Goal: Information Seeking & Learning: Learn about a topic

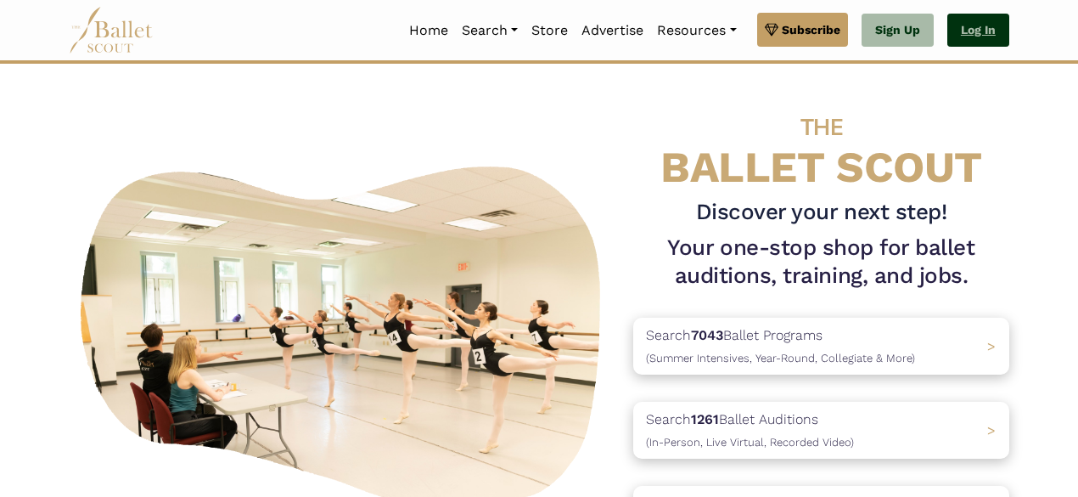
click at [986, 39] on link "Log In" at bounding box center [978, 31] width 62 height 34
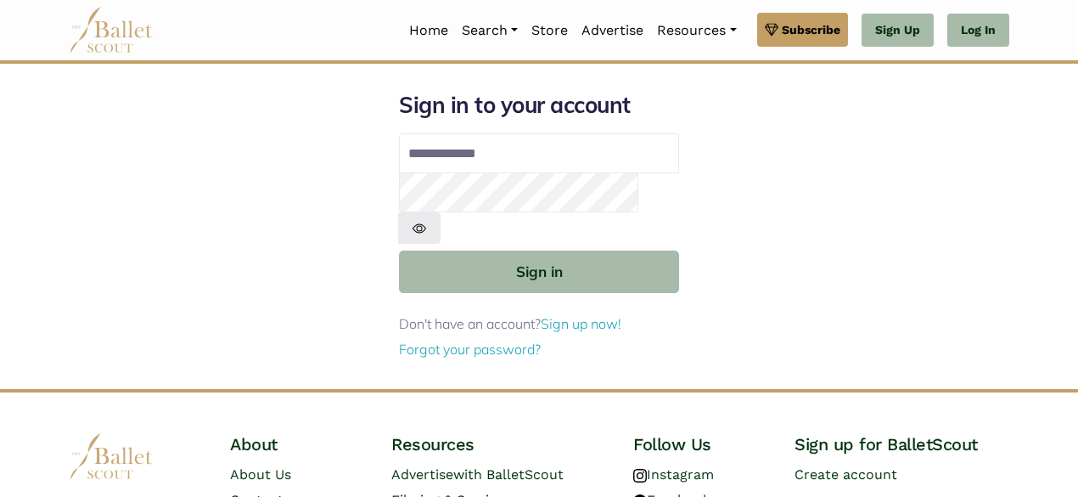
click at [487, 140] on input "Email address" at bounding box center [539, 153] width 280 height 41
click at [477, 161] on input "Email address" at bounding box center [539, 153] width 280 height 41
type input "**********"
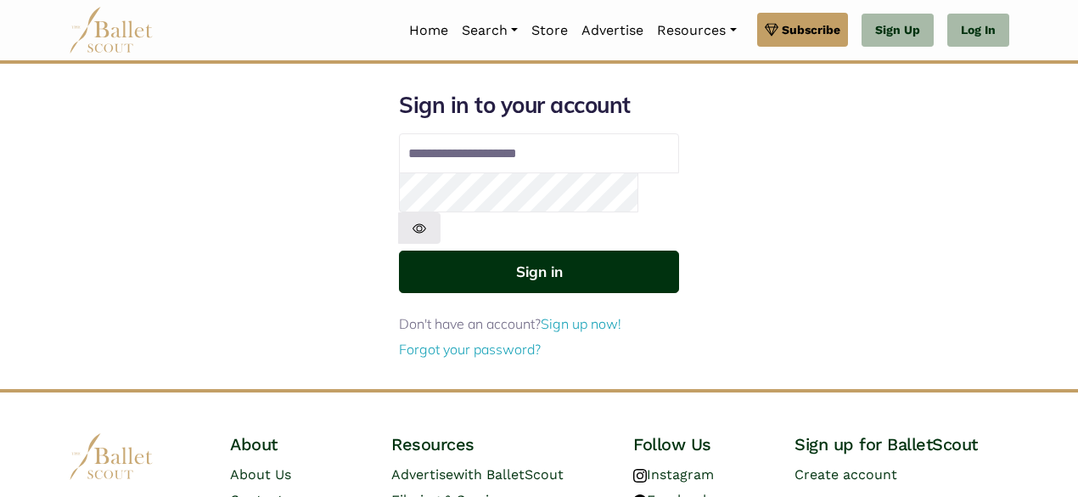
click at [522, 250] on button "Sign in" at bounding box center [539, 271] width 280 height 42
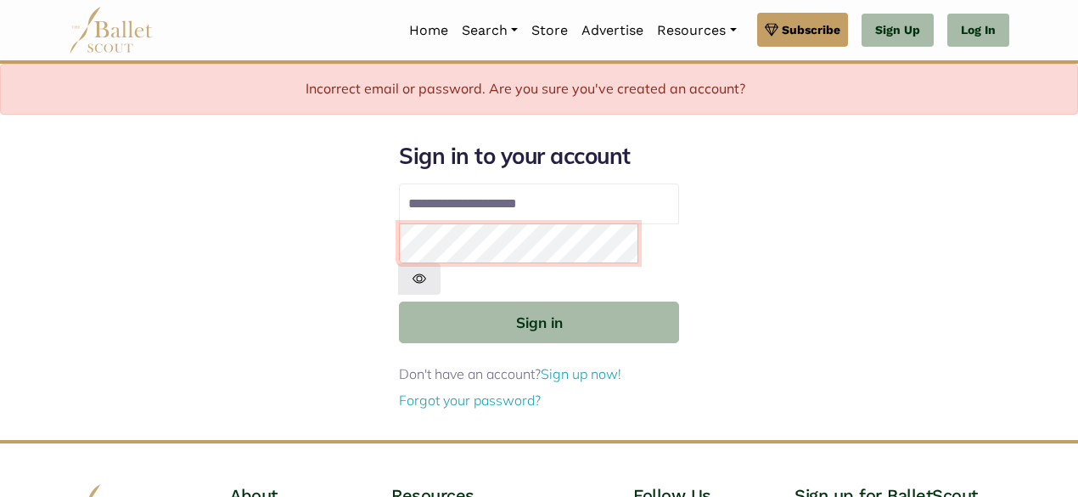
click at [645, 0] on html "Premium Feature Make this audition season count. Upgrade to premium for access …" at bounding box center [539, 342] width 1078 height 685
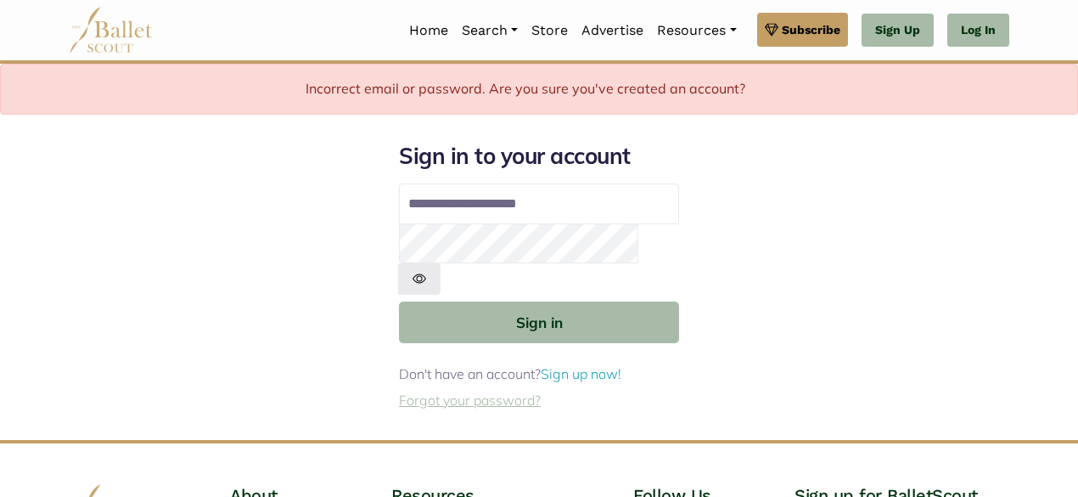
click at [486, 391] on link "Forgot your password?" at bounding box center [470, 399] width 142 height 17
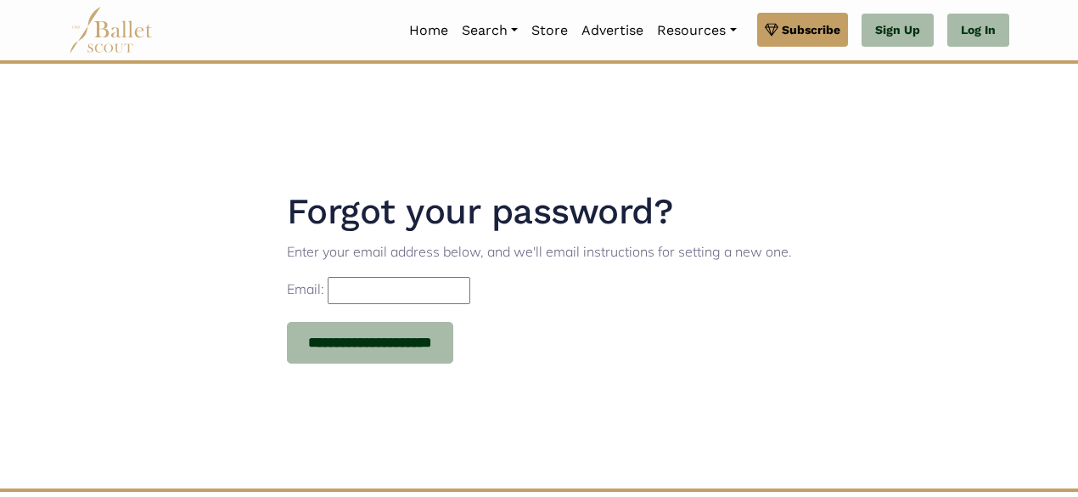
click at [370, 281] on input "Email:" at bounding box center [399, 290] width 143 height 27
type input "**********"
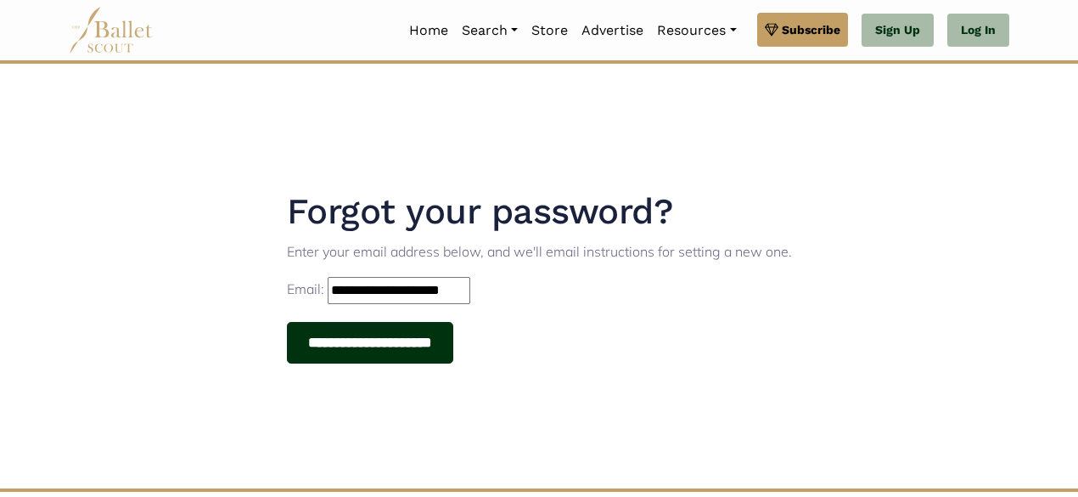
click at [431, 339] on input "**********" at bounding box center [370, 343] width 167 height 42
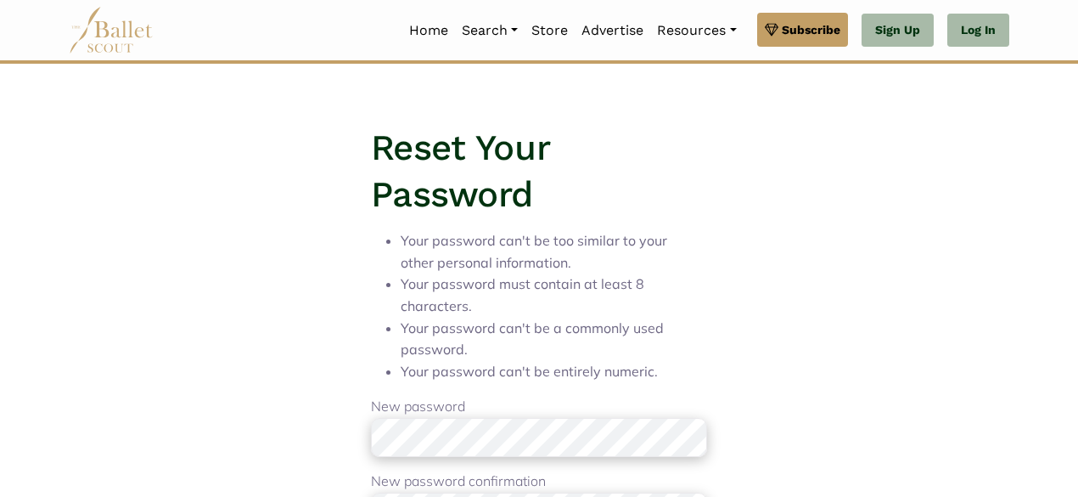
click at [470, 287] on li "Your password must contain at least 8 characters." at bounding box center [545, 294] width 289 height 43
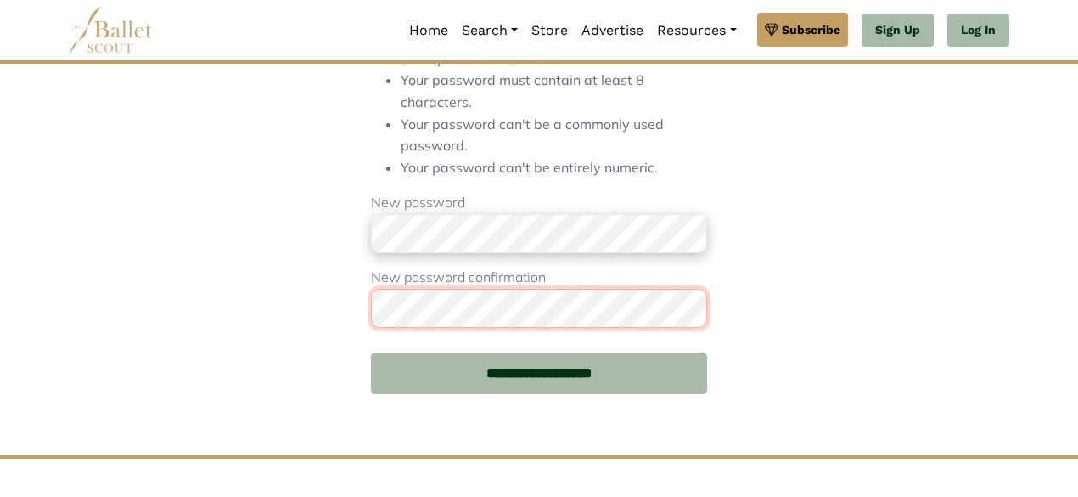
scroll to position [211, 0]
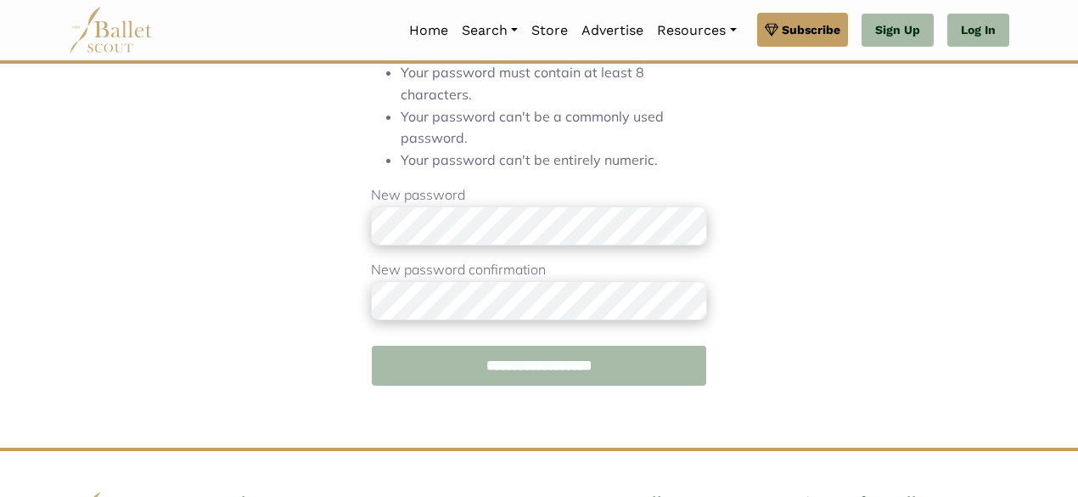
click at [534, 362] on input "**********" at bounding box center [539, 366] width 336 height 42
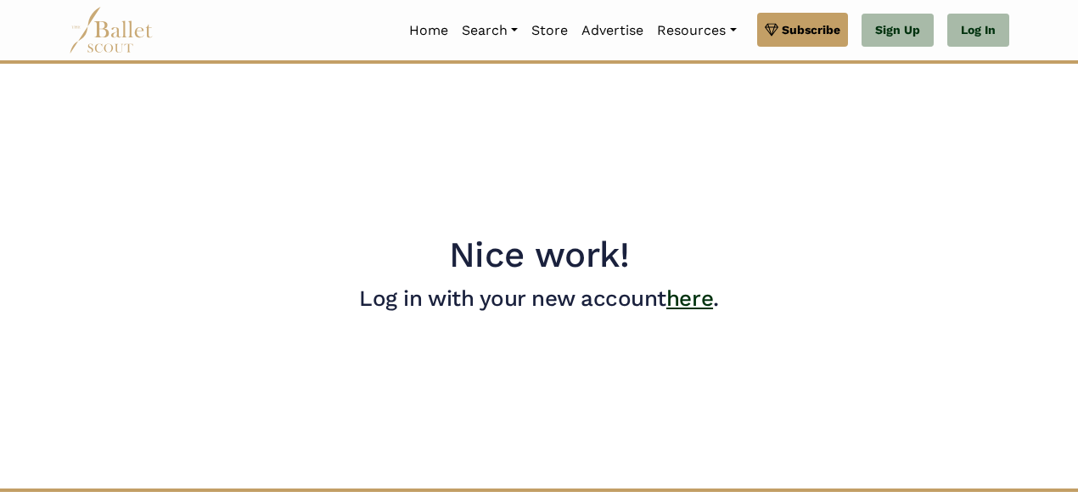
click at [691, 300] on link "here" at bounding box center [689, 297] width 47 height 25
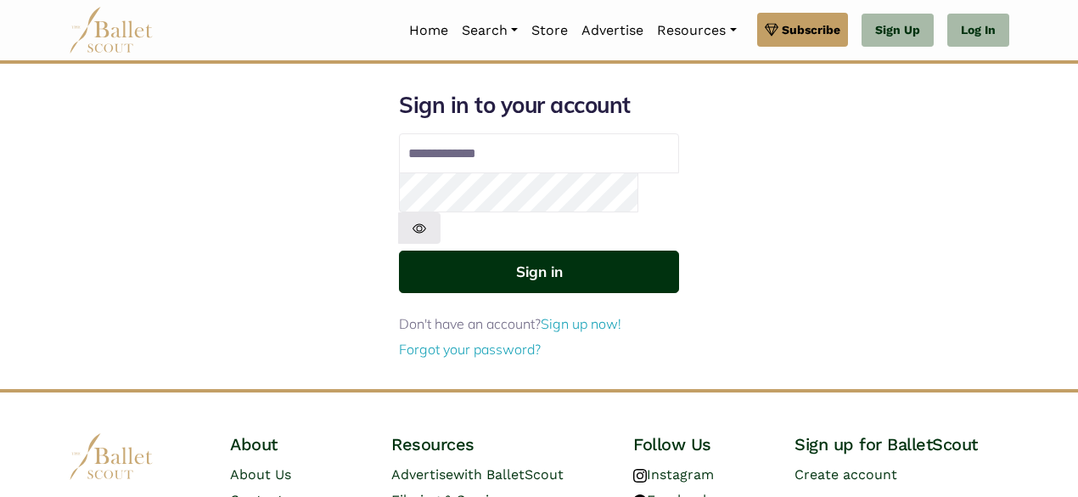
type input "**********"
click at [516, 250] on button "Sign in" at bounding box center [539, 271] width 280 height 42
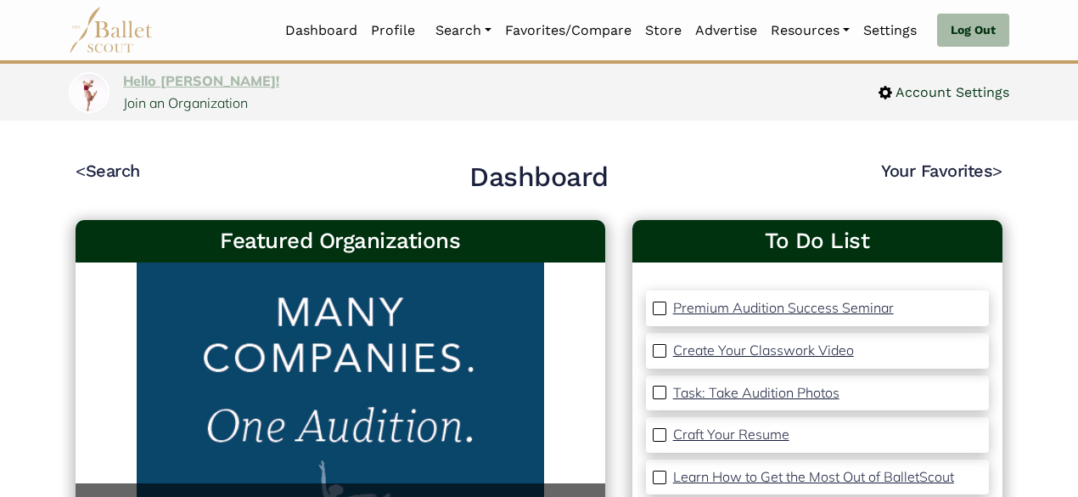
click at [157, 86] on link "Hello [PERSON_NAME]!" at bounding box center [201, 80] width 156 height 17
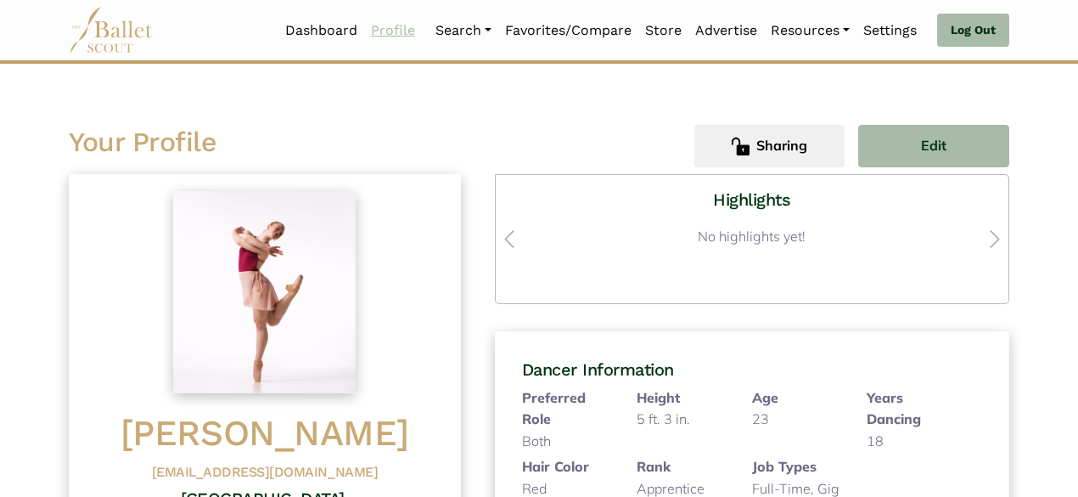
click at [387, 28] on link "Profile" at bounding box center [393, 31] width 58 height 36
click at [329, 27] on link "Dashboard" at bounding box center [321, 31] width 86 height 36
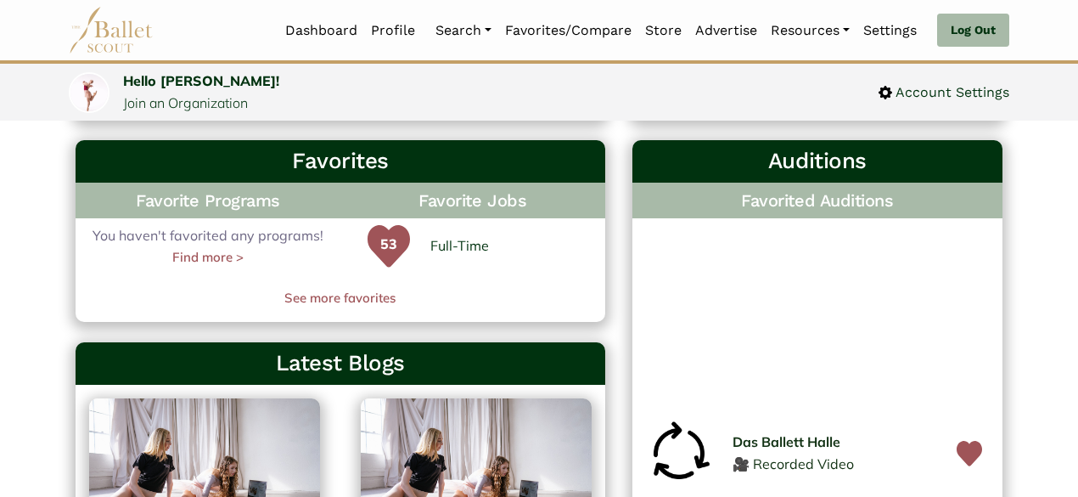
scroll to position [484, 0]
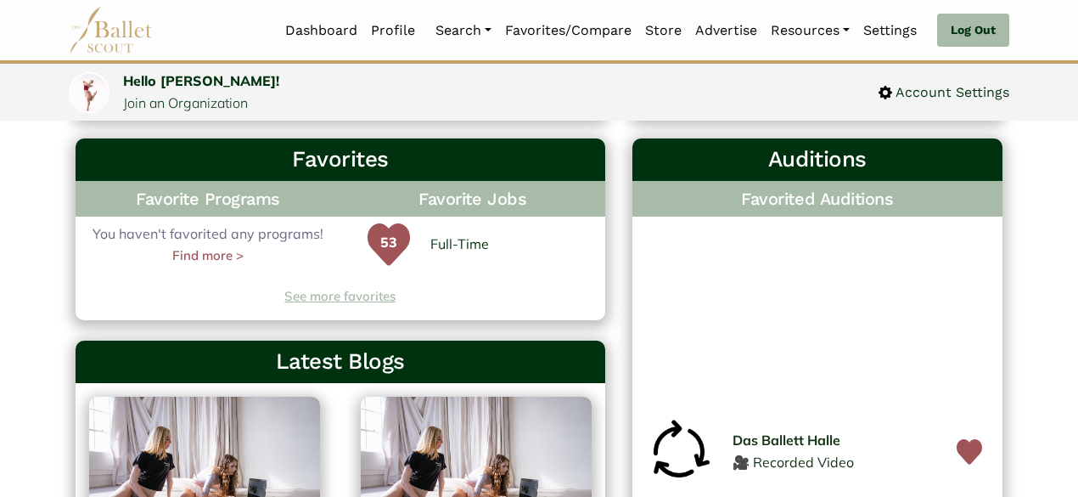
click at [372, 301] on link "See more favorites" at bounding box center [341, 296] width 530 height 20
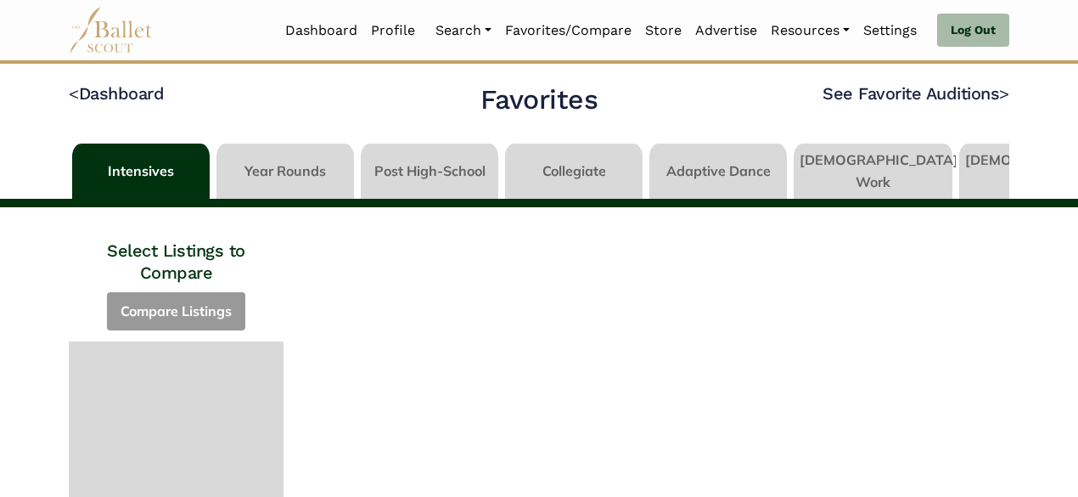
click at [864, 160] on link at bounding box center [873, 167] width 159 height 48
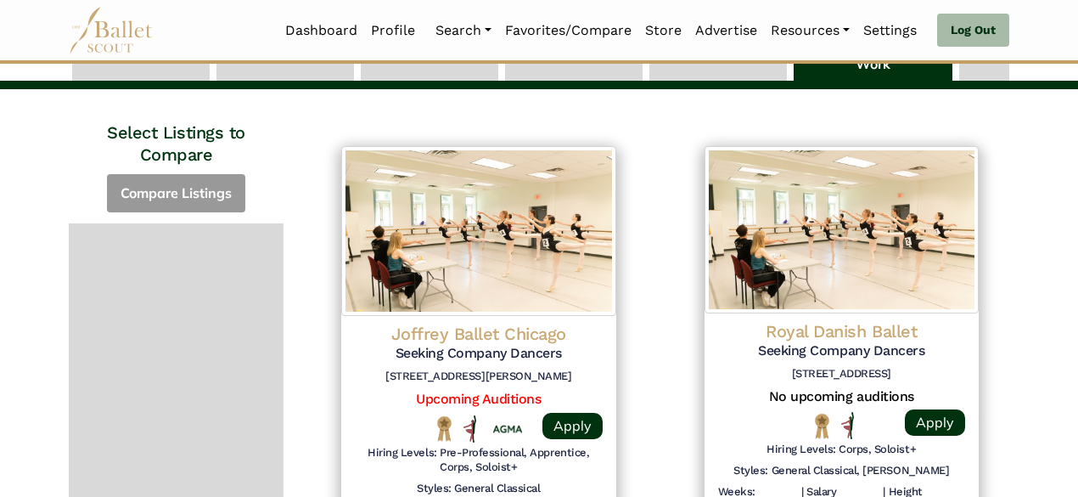
scroll to position [292, 0]
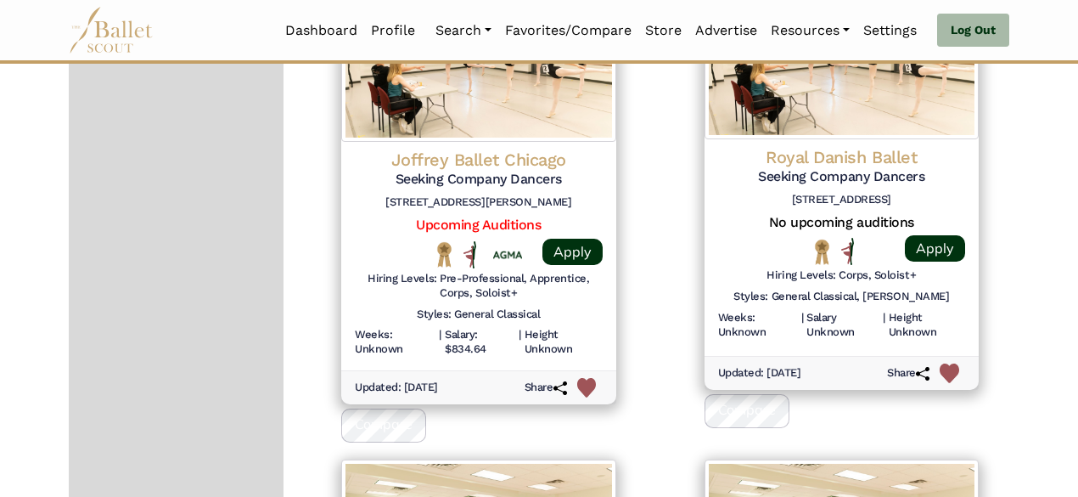
click at [586, 385] on img at bounding box center [587, 388] width 20 height 20
click at [953, 367] on img at bounding box center [950, 373] width 20 height 20
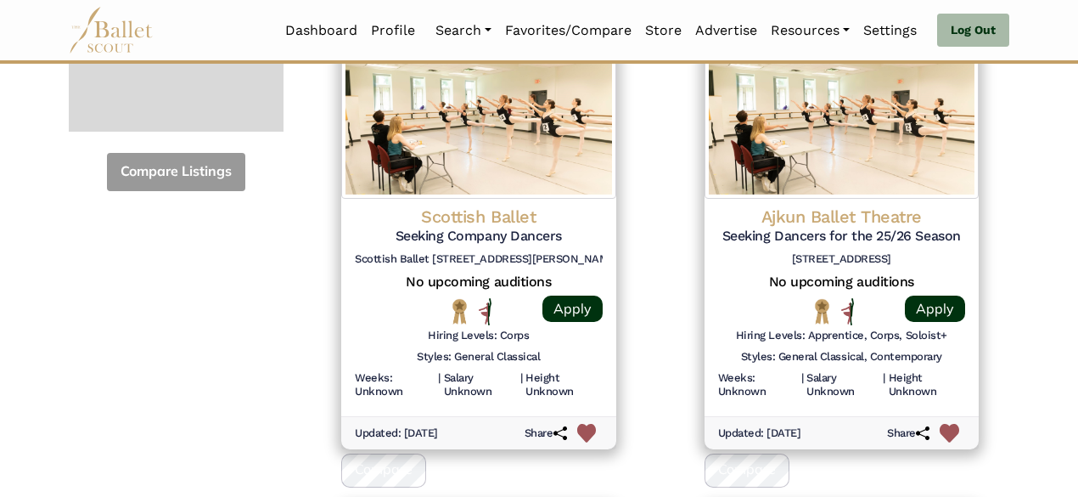
scroll to position [720, 0]
click at [946, 423] on img at bounding box center [950, 433] width 20 height 20
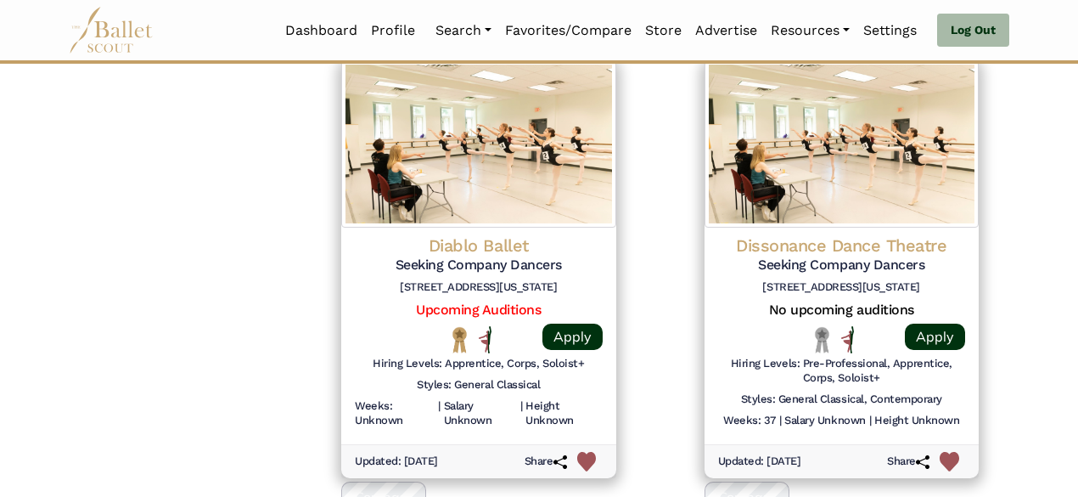
scroll to position [1173, 0]
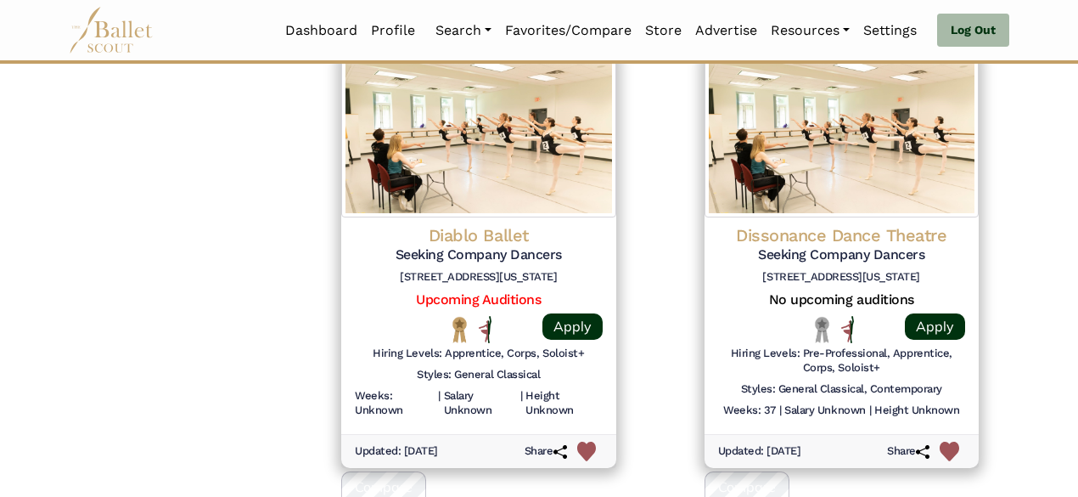
click at [590, 441] on img at bounding box center [587, 451] width 20 height 20
click at [948, 443] on img at bounding box center [950, 451] width 20 height 20
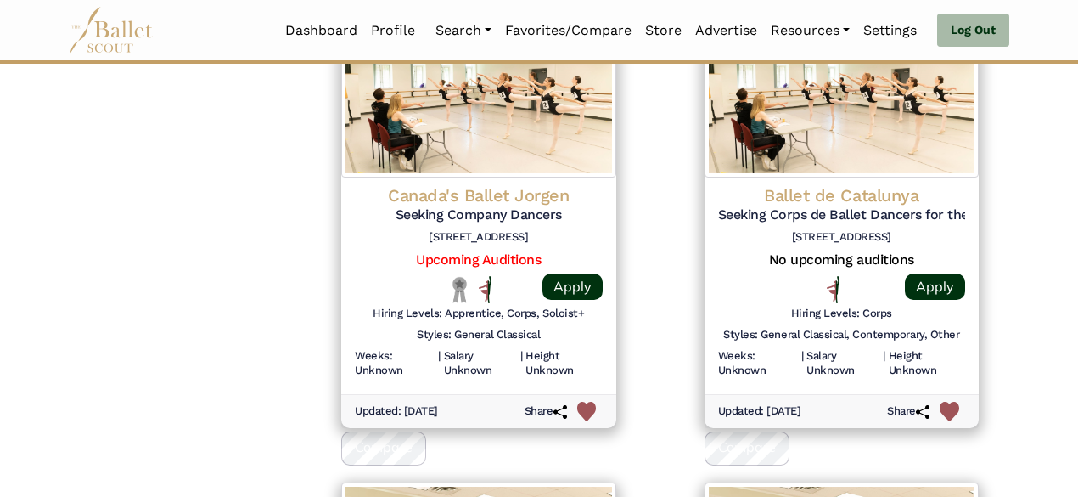
scroll to position [2171, 0]
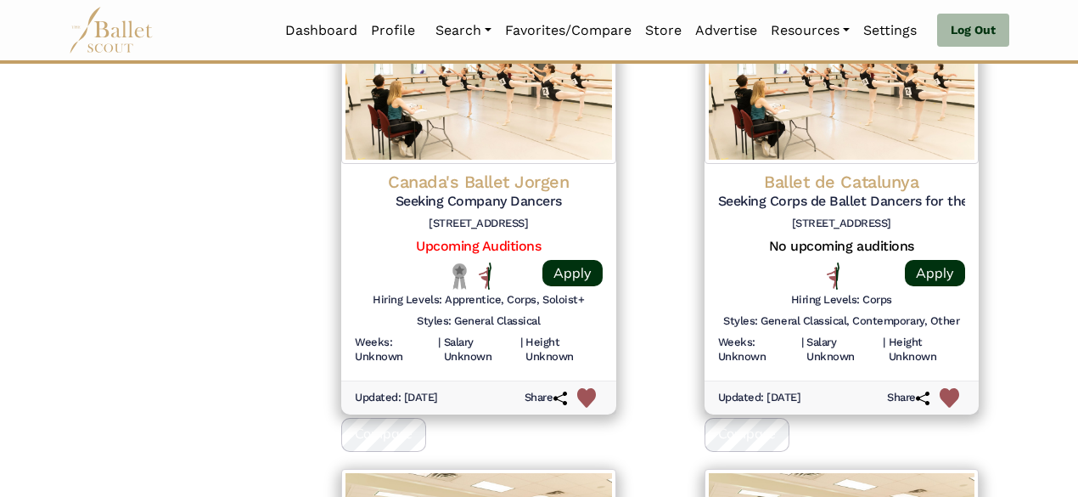
click at [957, 388] on img at bounding box center [950, 398] width 20 height 20
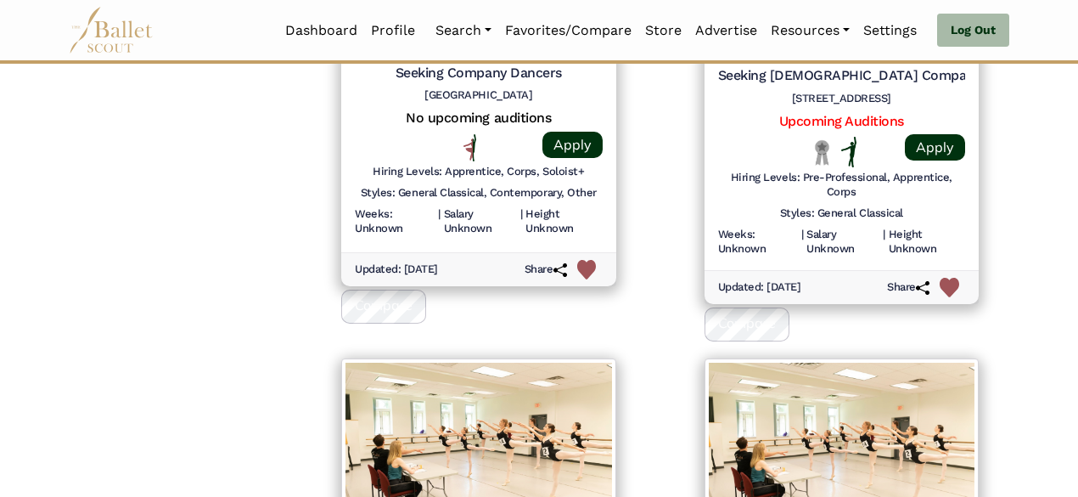
scroll to position [4214, 0]
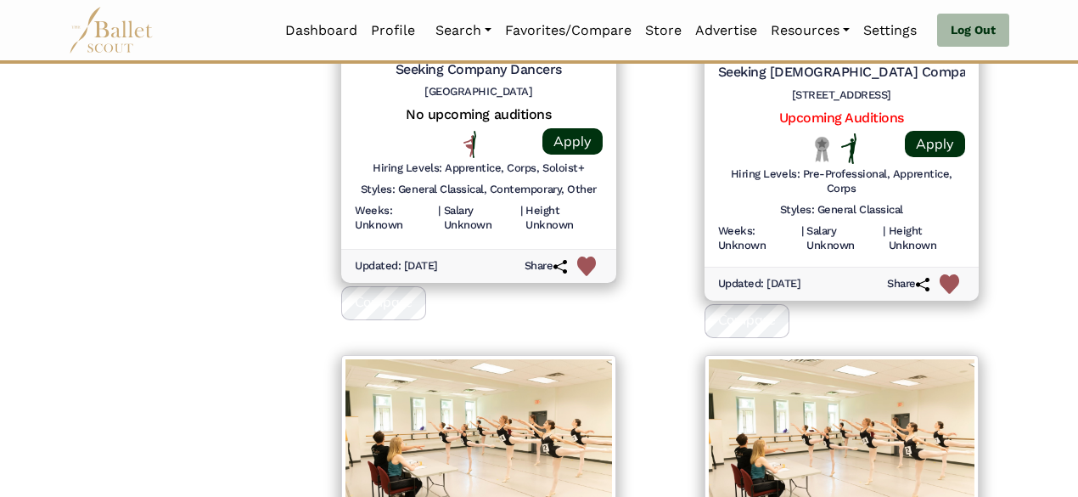
click at [950, 274] on img at bounding box center [950, 284] width 20 height 20
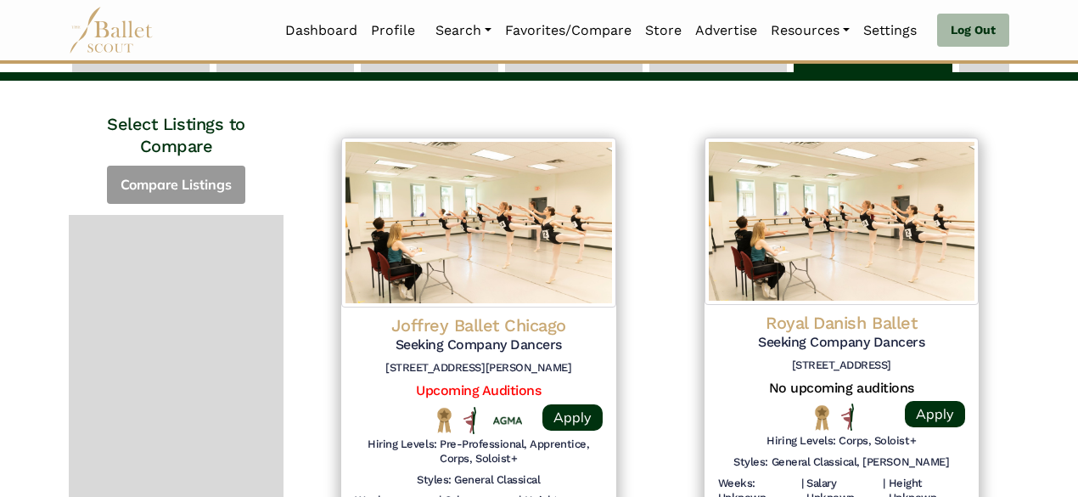
scroll to position [0, 0]
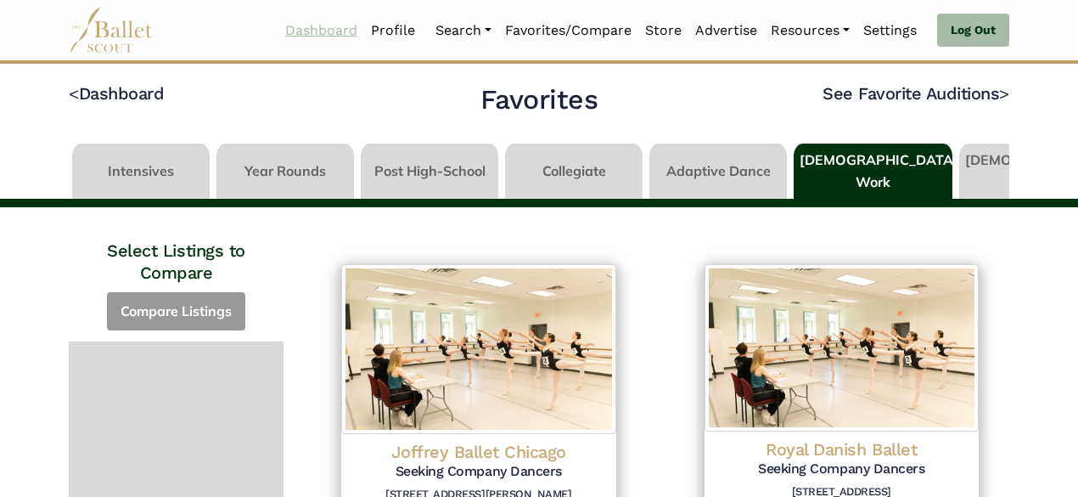
click at [292, 31] on link "Dashboard" at bounding box center [321, 31] width 86 height 36
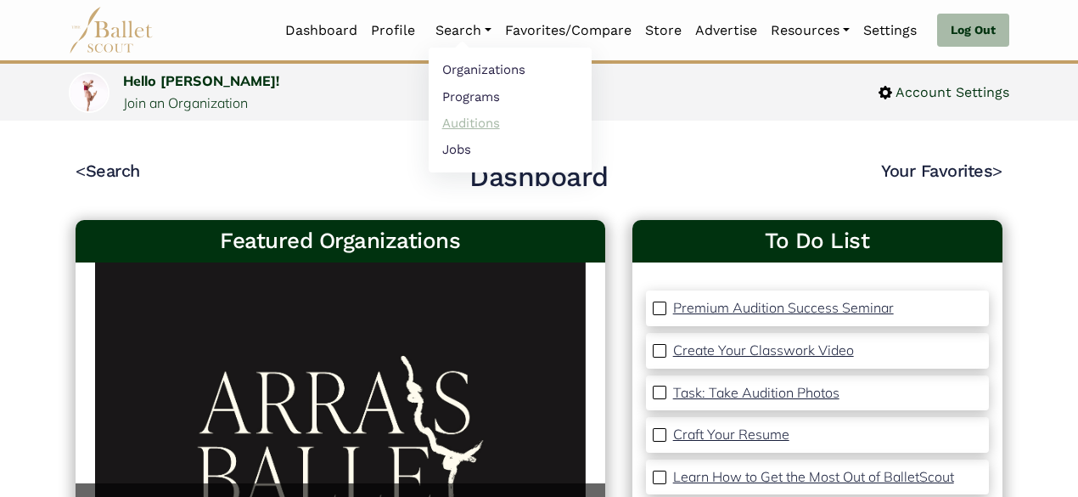
click at [475, 124] on link "Auditions" at bounding box center [510, 123] width 163 height 26
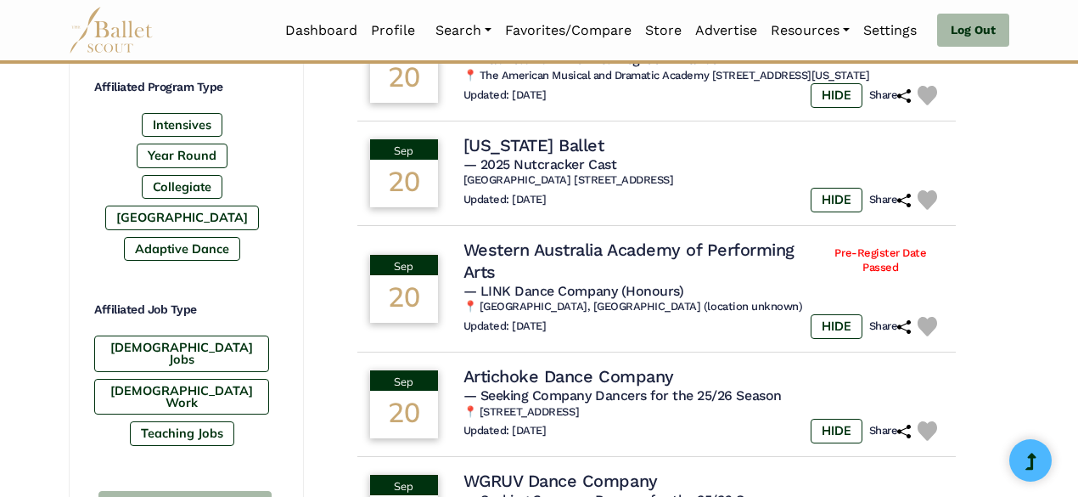
scroll to position [858, 0]
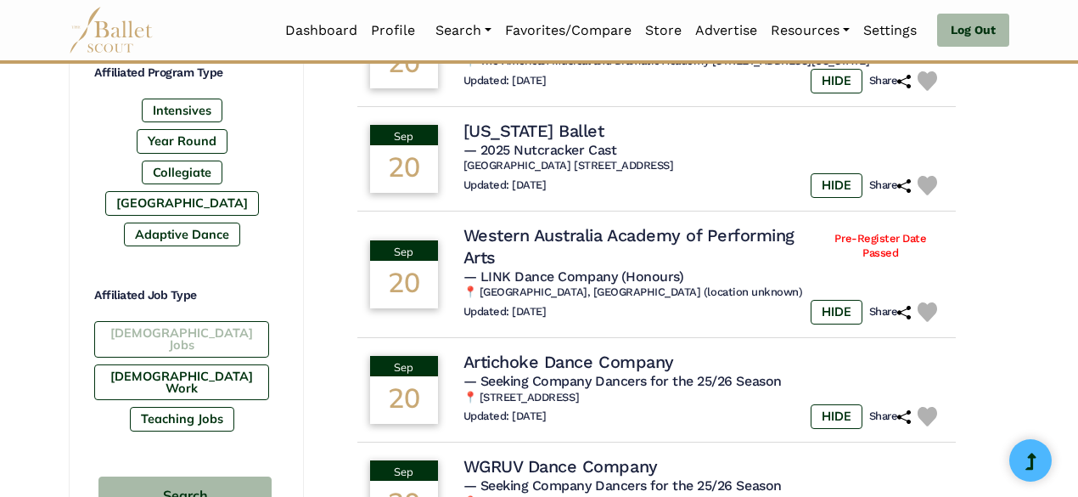
click at [195, 321] on label "[DEMOGRAPHIC_DATA] Jobs" at bounding box center [181, 339] width 175 height 37
click at [194, 364] on label "[DEMOGRAPHIC_DATA] Work" at bounding box center [181, 382] width 175 height 37
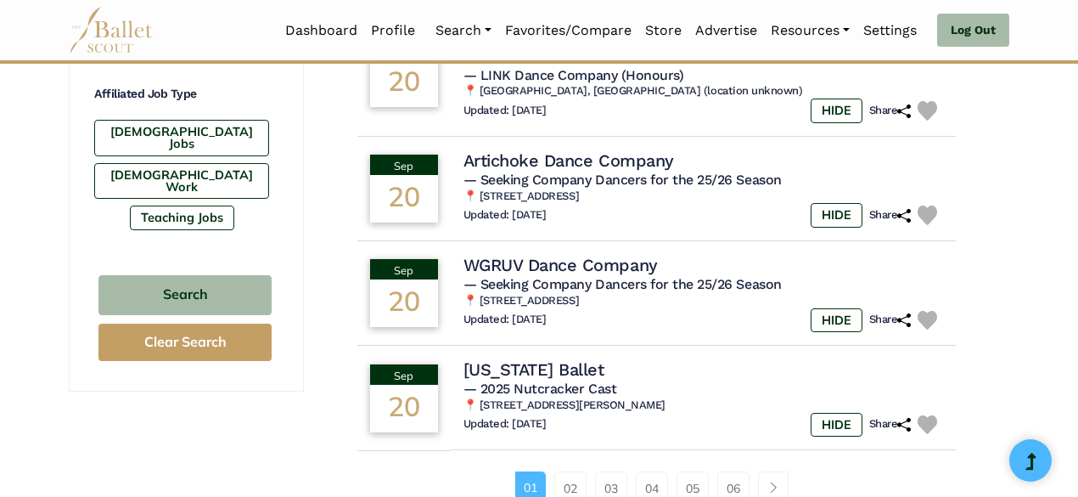
scroll to position [1082, 0]
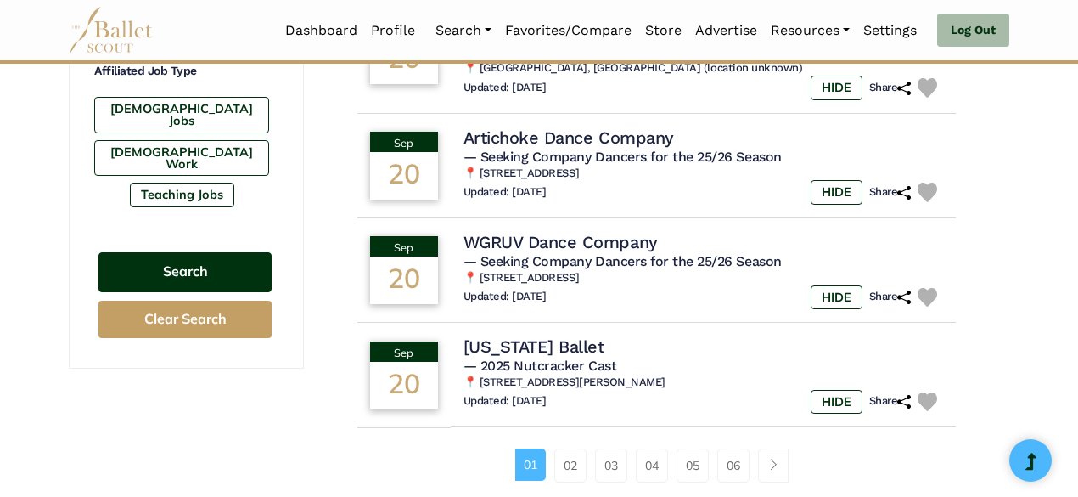
click at [233, 252] on button "Search" at bounding box center [184, 272] width 173 height 40
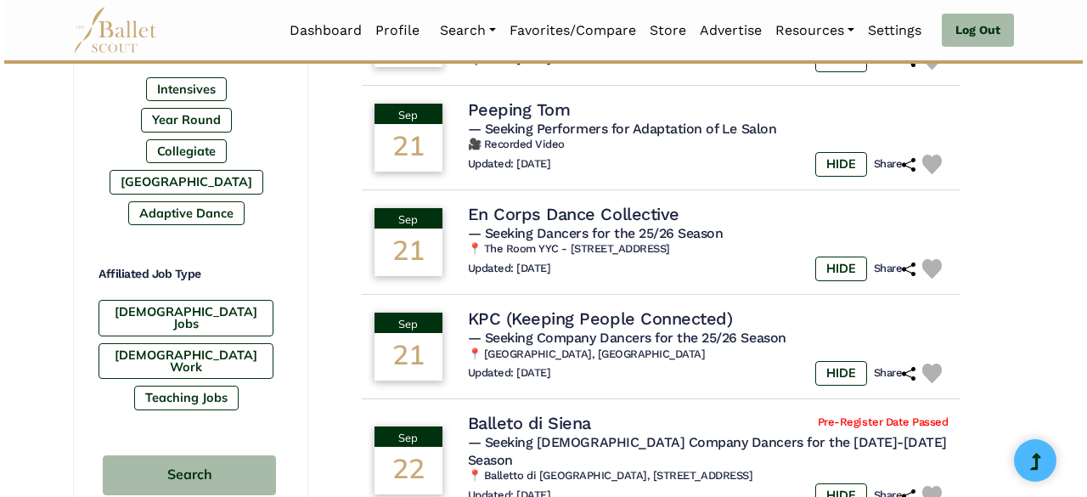
scroll to position [880, 0]
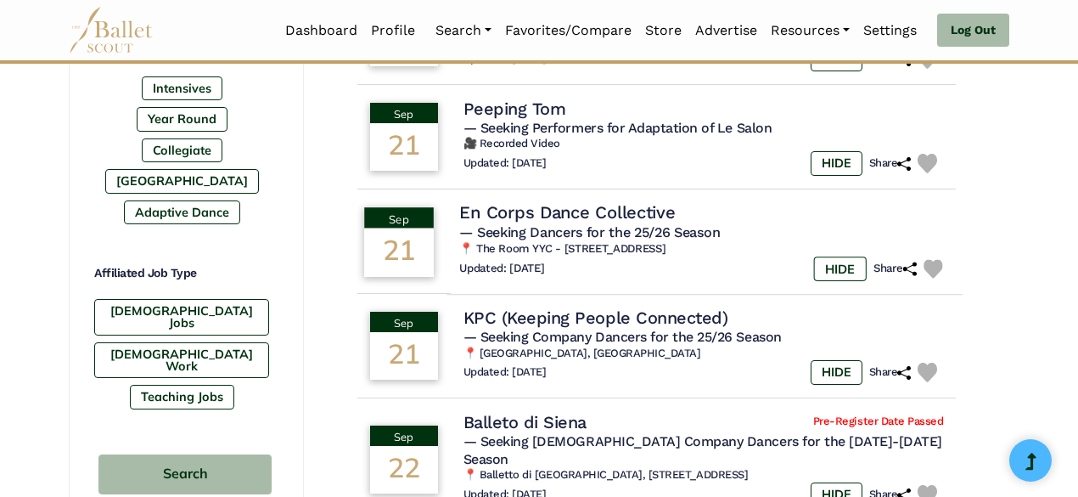
click at [654, 210] on h4 "En Corps Dance Collective" at bounding box center [567, 212] width 216 height 23
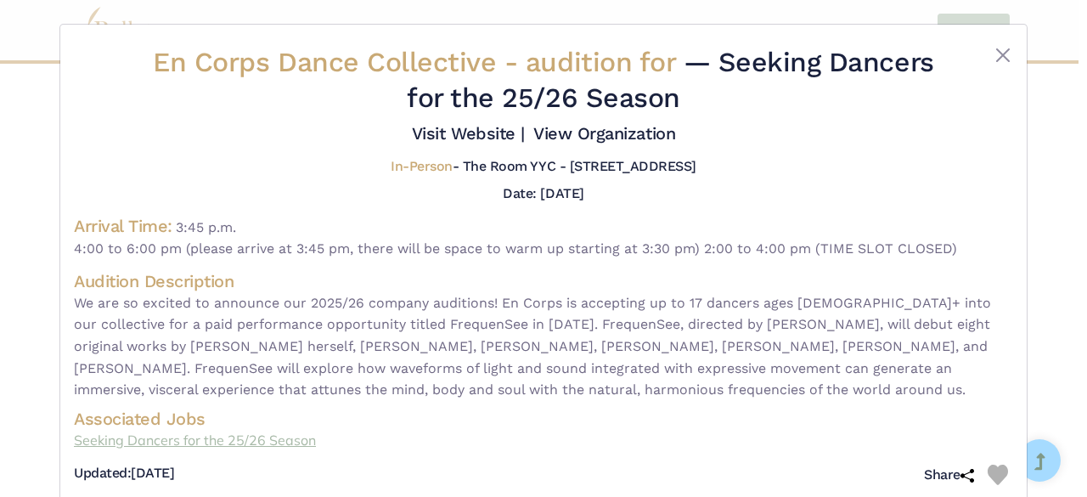
scroll to position [32, 0]
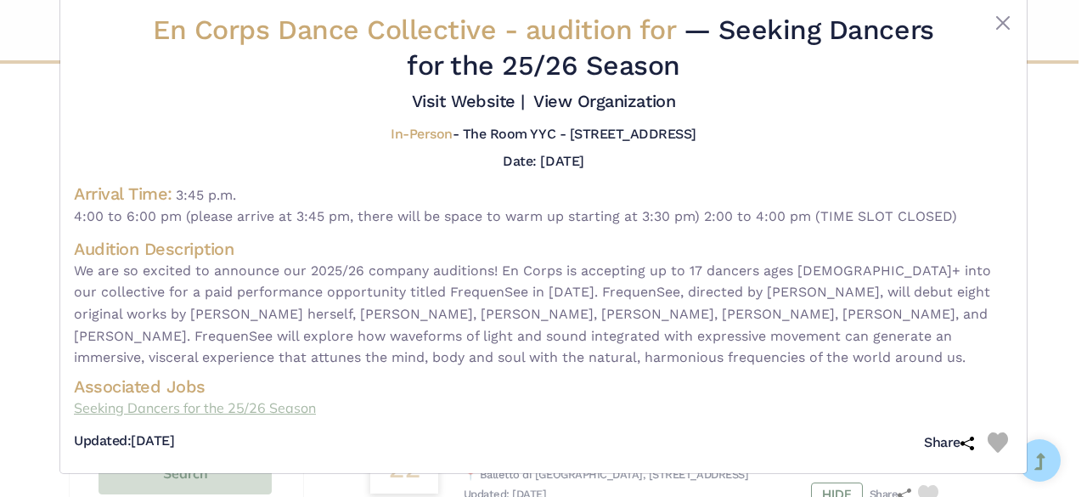
click at [283, 405] on link "Seeking Dancers for the 25/26 Season" at bounding box center [543, 408] width 939 height 22
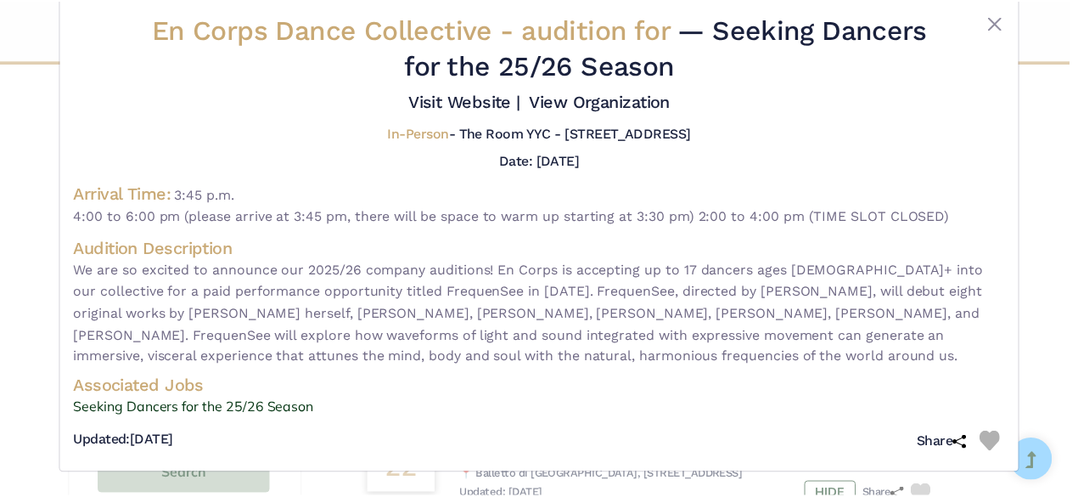
scroll to position [0, 0]
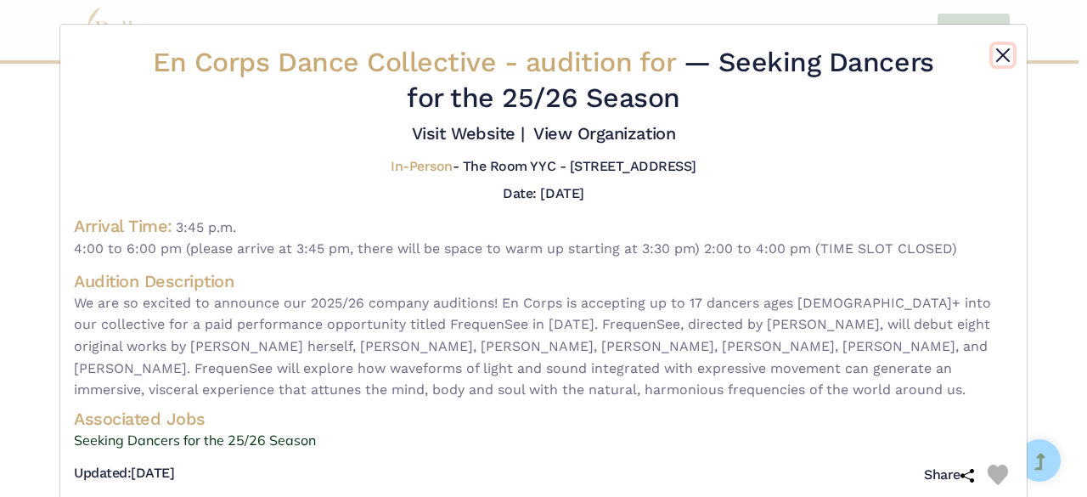
click at [998, 52] on button "Close" at bounding box center [1002, 55] width 20 height 20
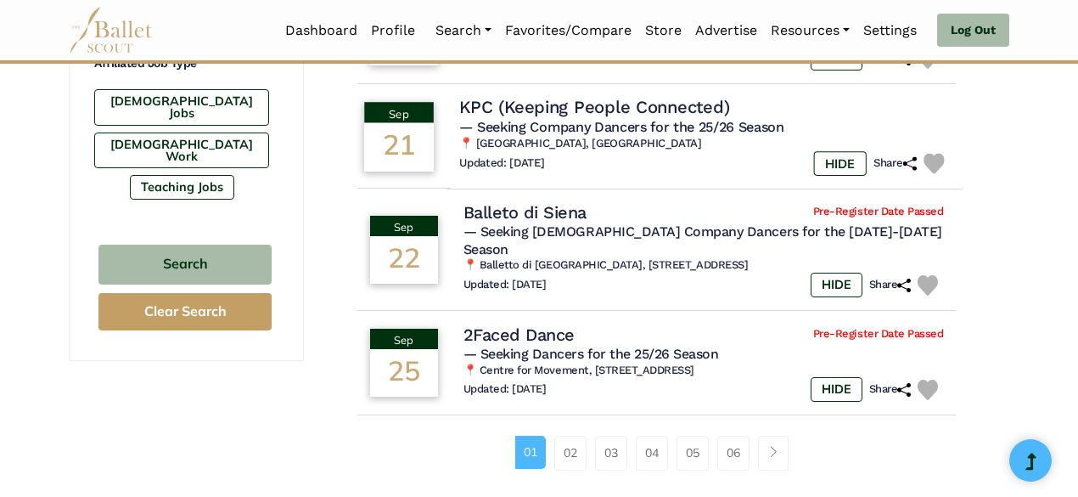
scroll to position [1097, 0]
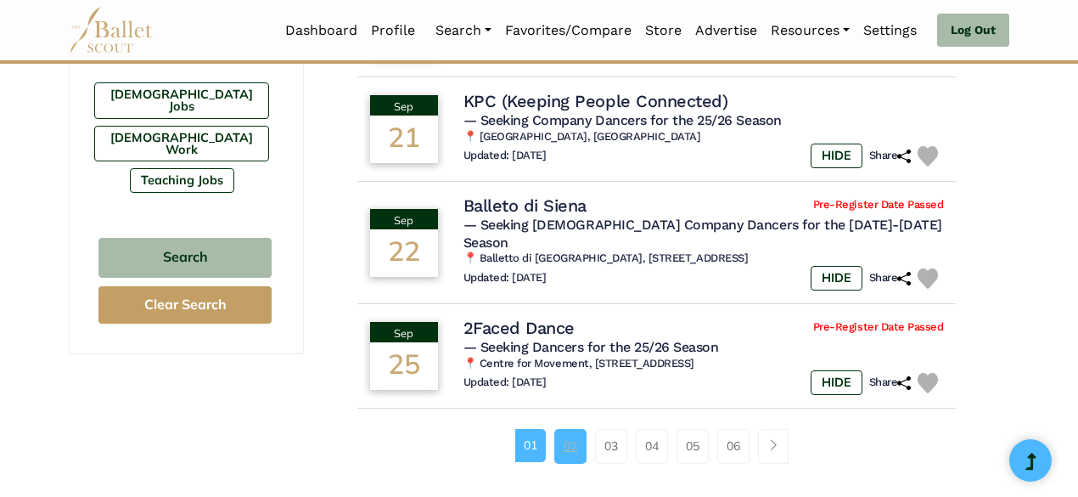
click at [580, 430] on link "02" at bounding box center [570, 446] width 32 height 34
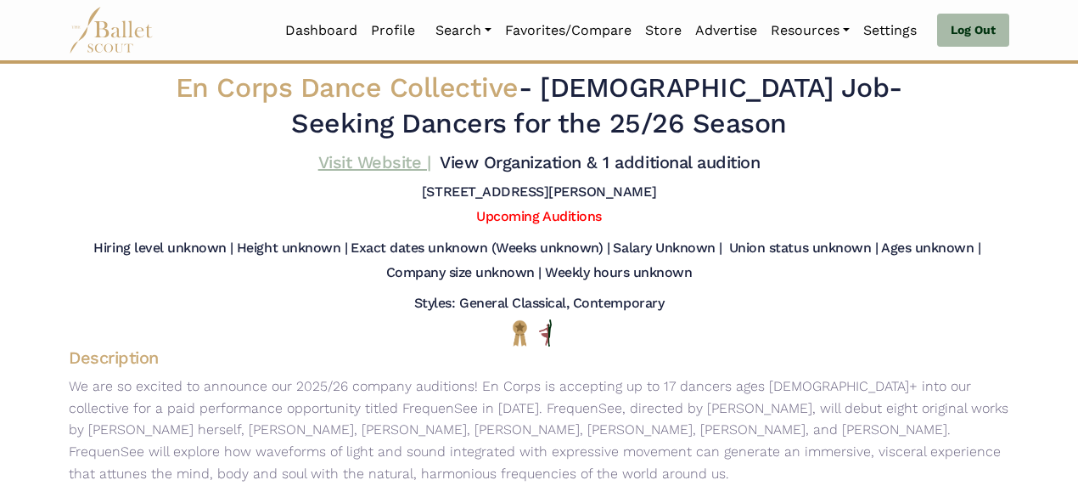
click at [376, 166] on link "Visit Website |" at bounding box center [374, 162] width 113 height 20
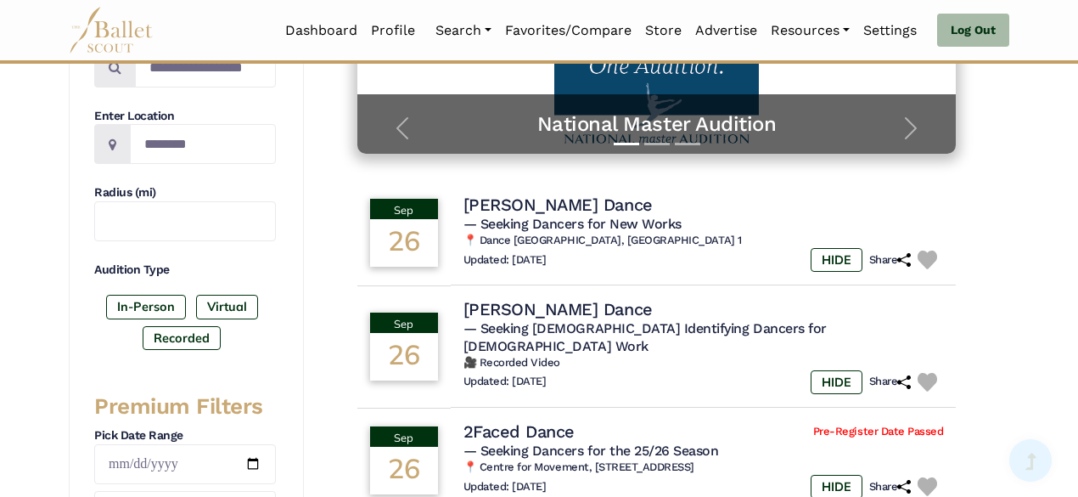
scroll to position [373, 0]
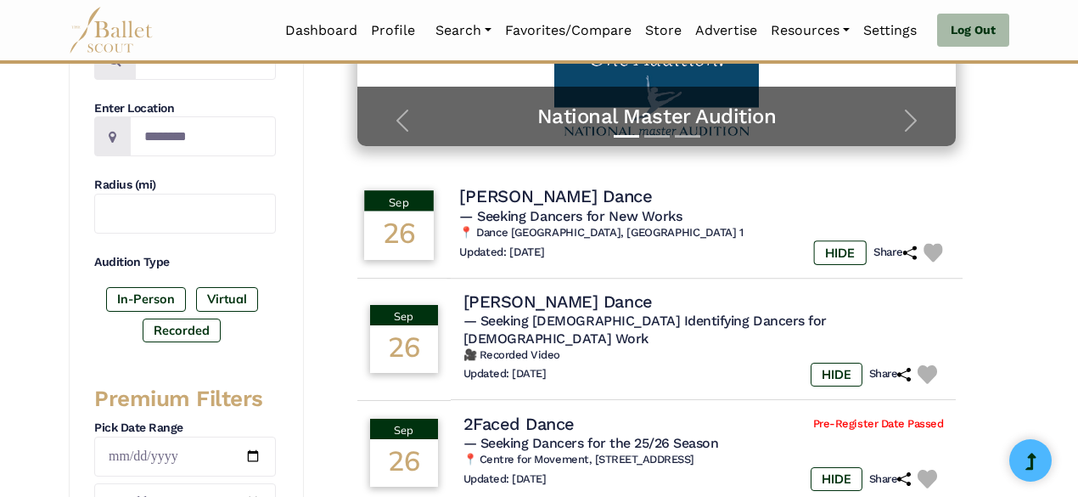
click at [570, 196] on h4 "[PERSON_NAME] Dance" at bounding box center [555, 196] width 193 height 23
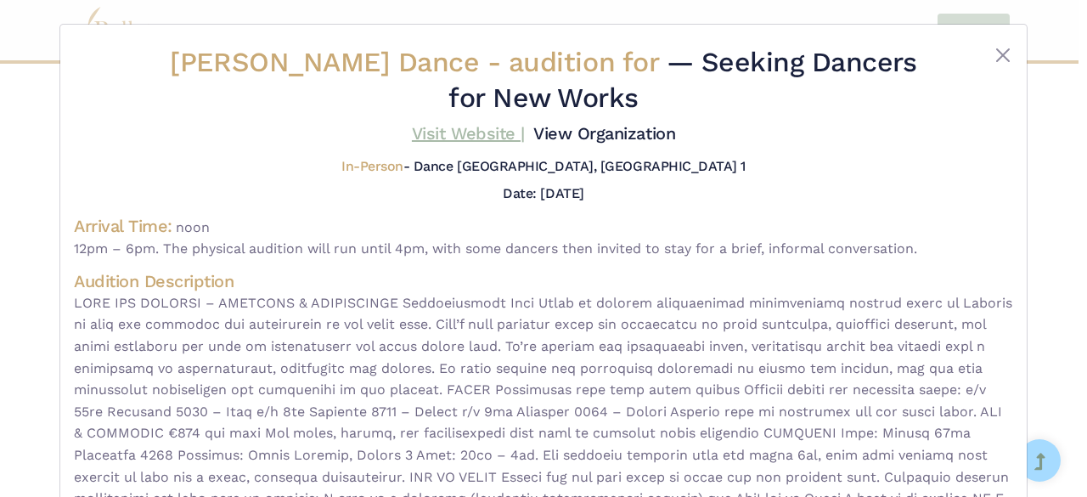
click at [448, 137] on link "Visit Website |" at bounding box center [468, 133] width 113 height 20
click at [999, 57] on button "Close" at bounding box center [1002, 55] width 20 height 20
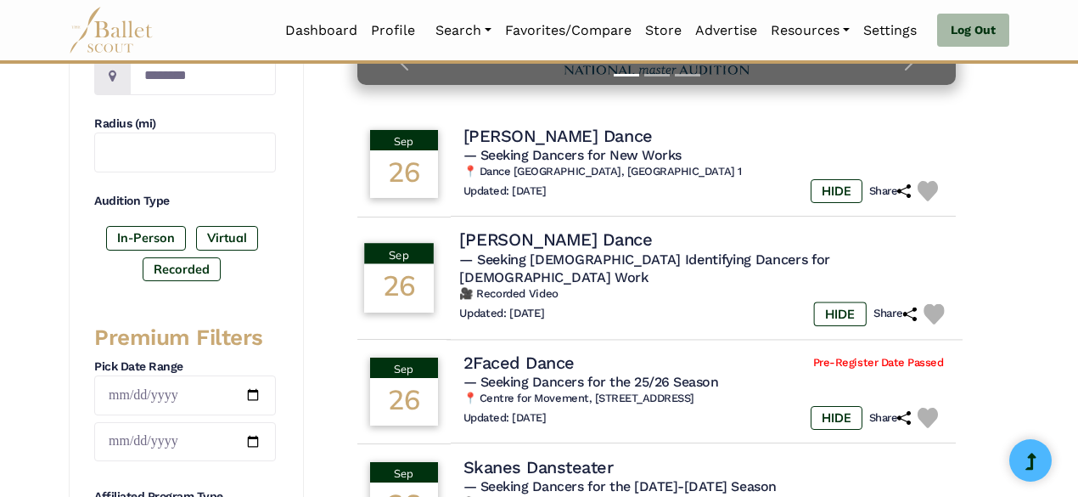
scroll to position [434, 0]
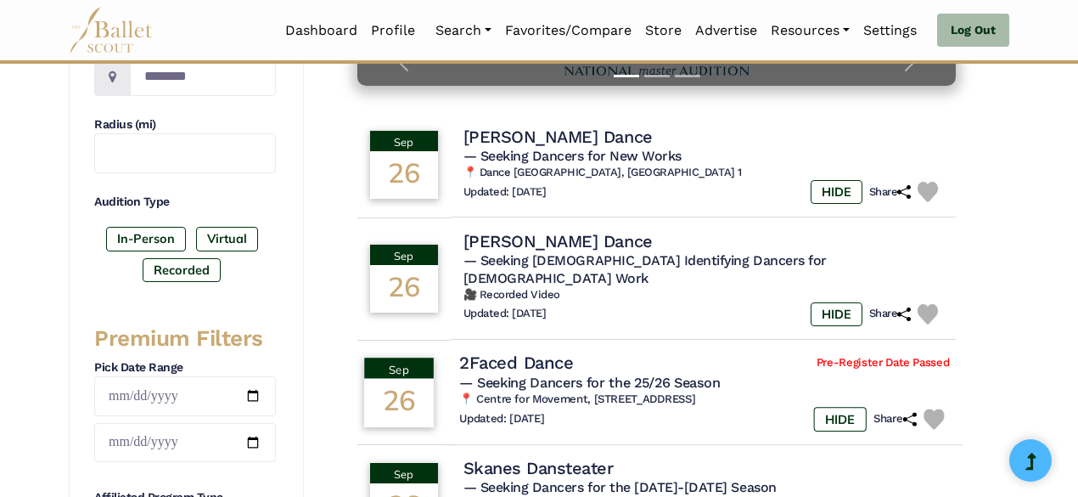
click at [514, 352] on h4 "2Faced Dance" at bounding box center [516, 362] width 114 height 23
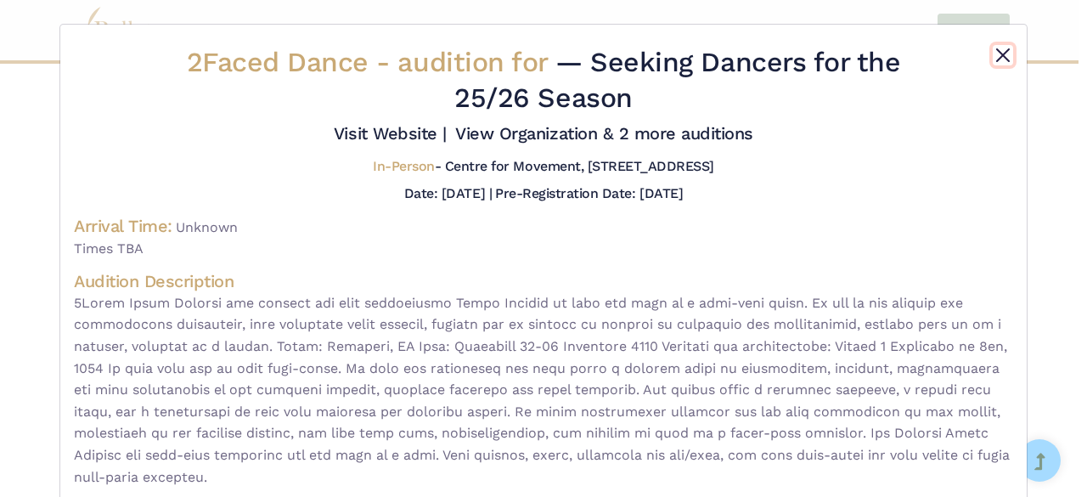
click at [992, 53] on button "Close" at bounding box center [1002, 55] width 20 height 20
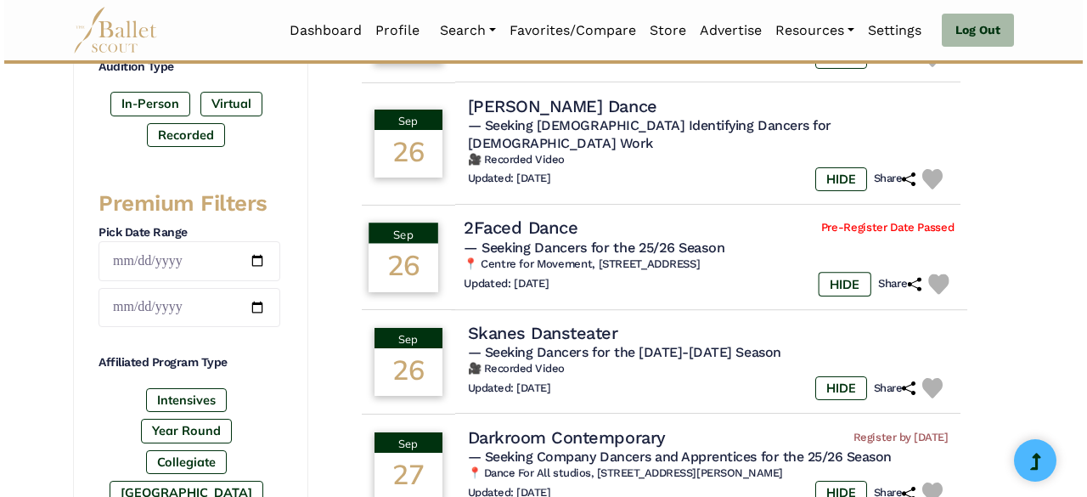
scroll to position [570, 0]
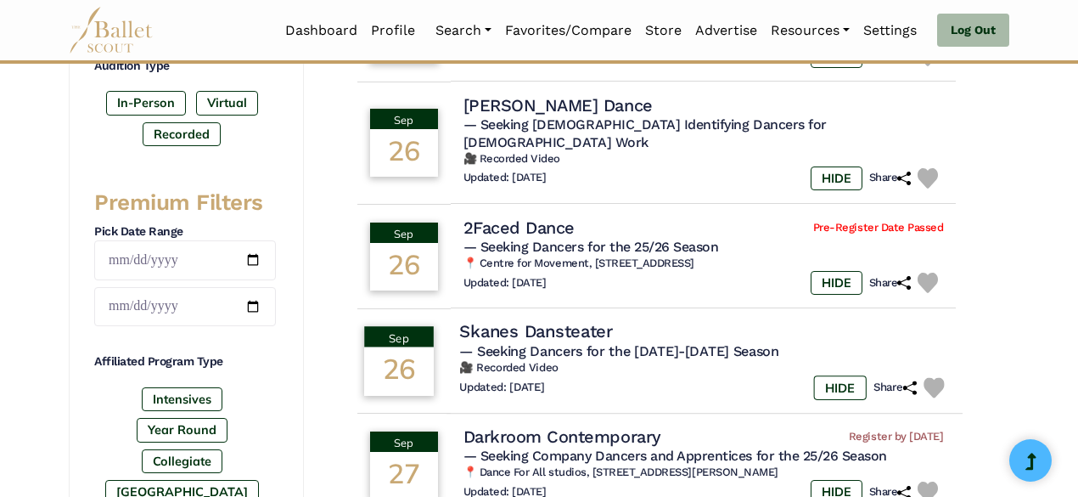
click at [547, 320] on h4 "Skanes Dansteater" at bounding box center [535, 331] width 153 height 23
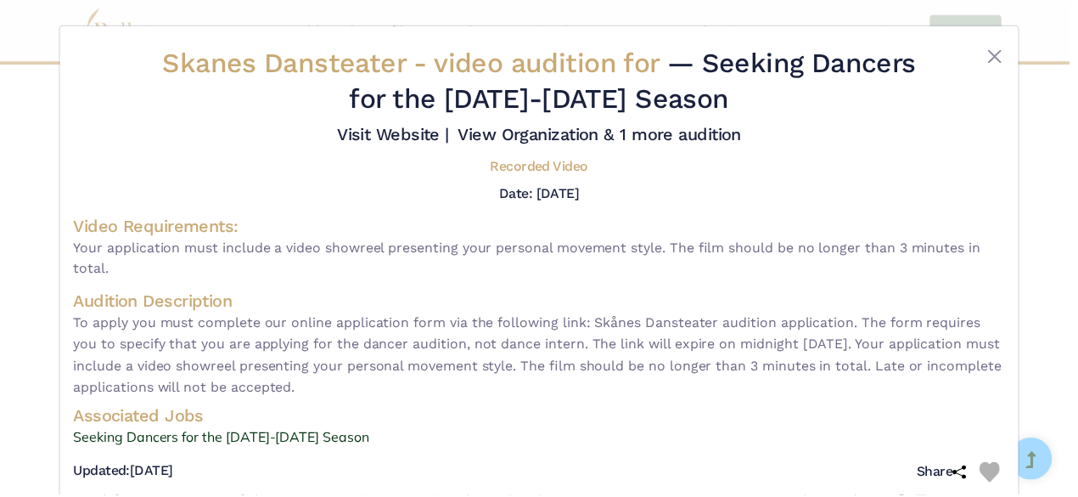
scroll to position [1, 0]
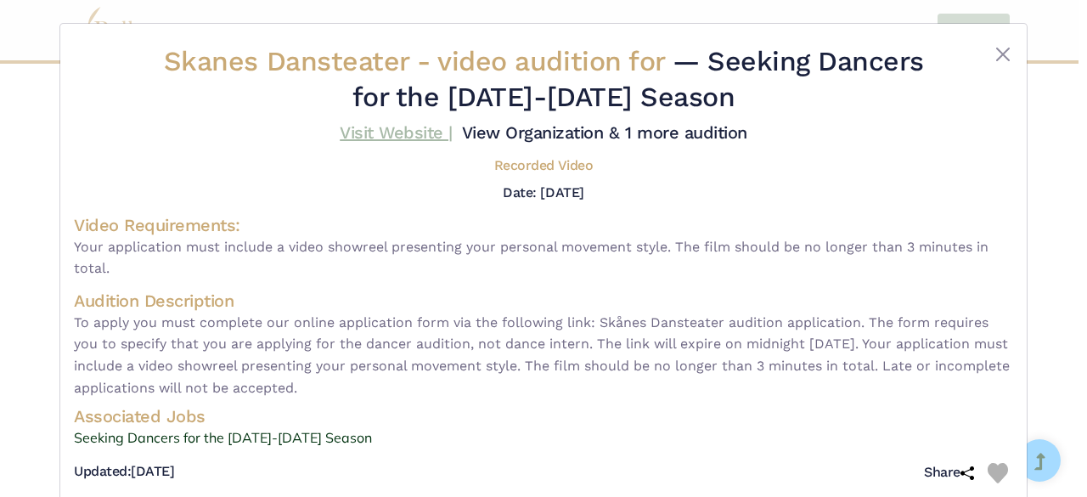
click at [419, 132] on link "Visit Website |" at bounding box center [396, 132] width 113 height 20
click at [997, 48] on button "Close" at bounding box center [1002, 54] width 20 height 20
